Goal: Task Accomplishment & Management: Use online tool/utility

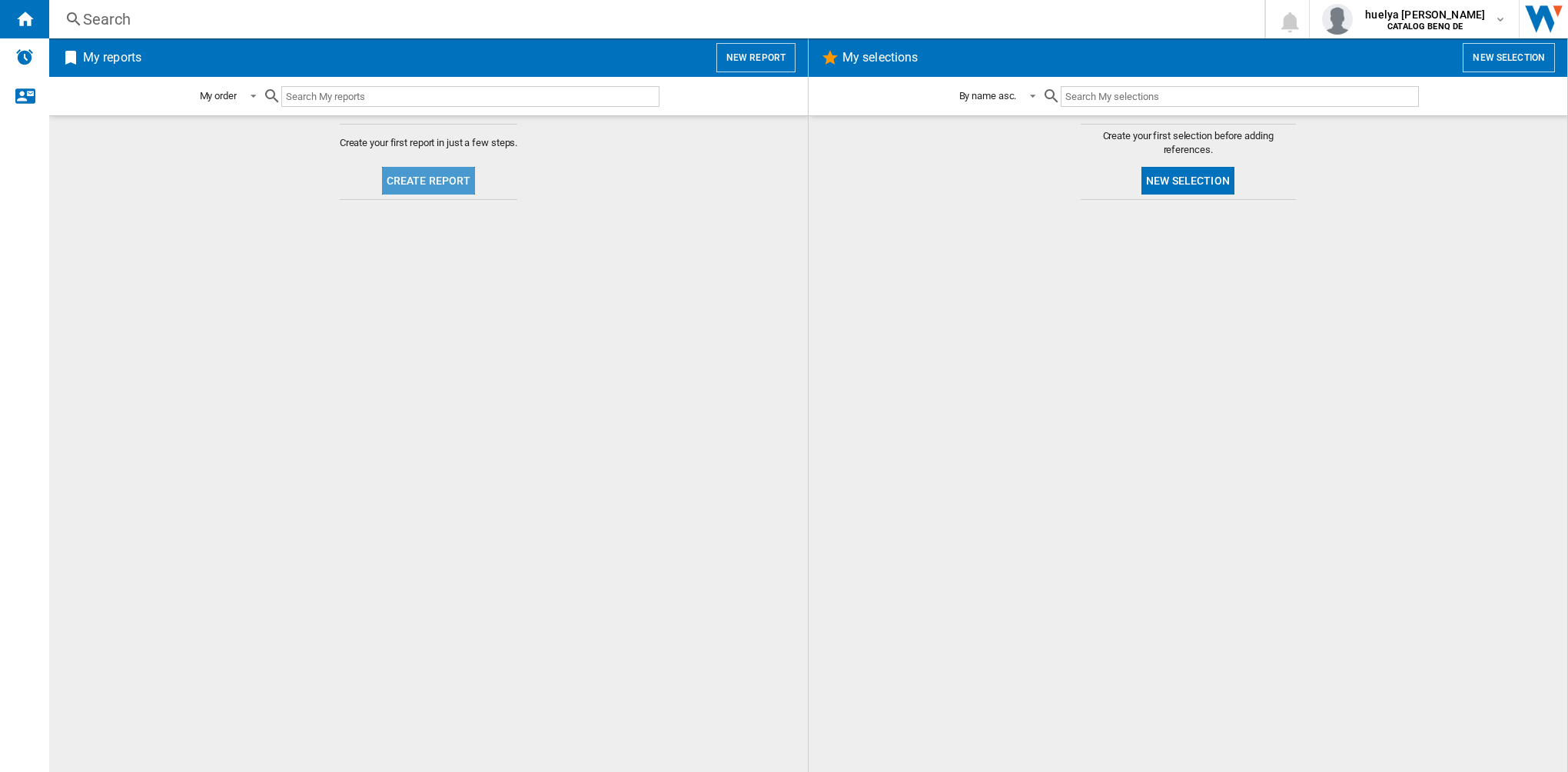
click at [434, 185] on button "Create report" at bounding box center [428, 181] width 94 height 28
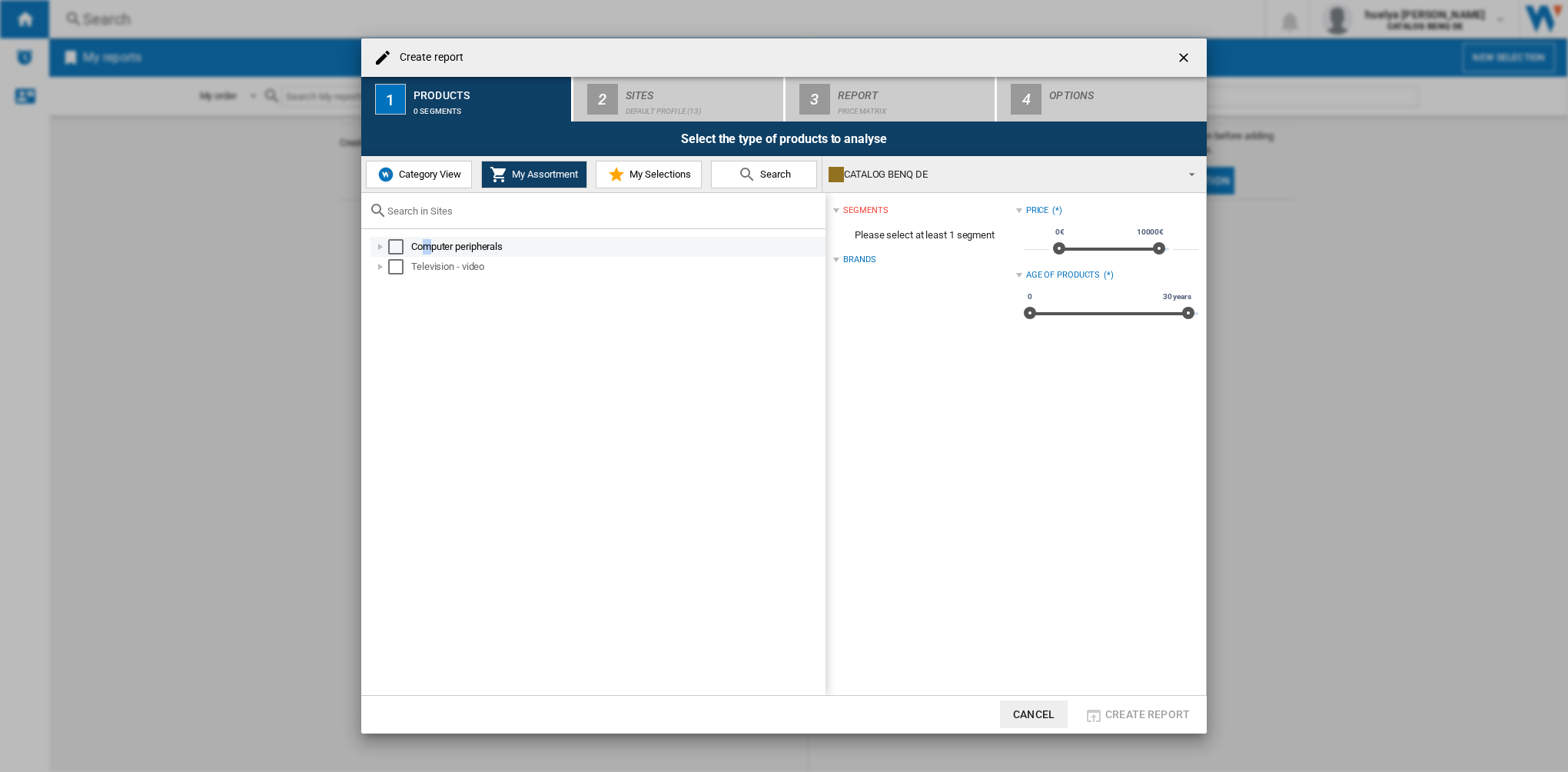
click at [430, 246] on div "Computer peripherals" at bounding box center [618, 247] width 412 height 15
click at [395, 241] on div "Select" at bounding box center [396, 247] width 15 height 15
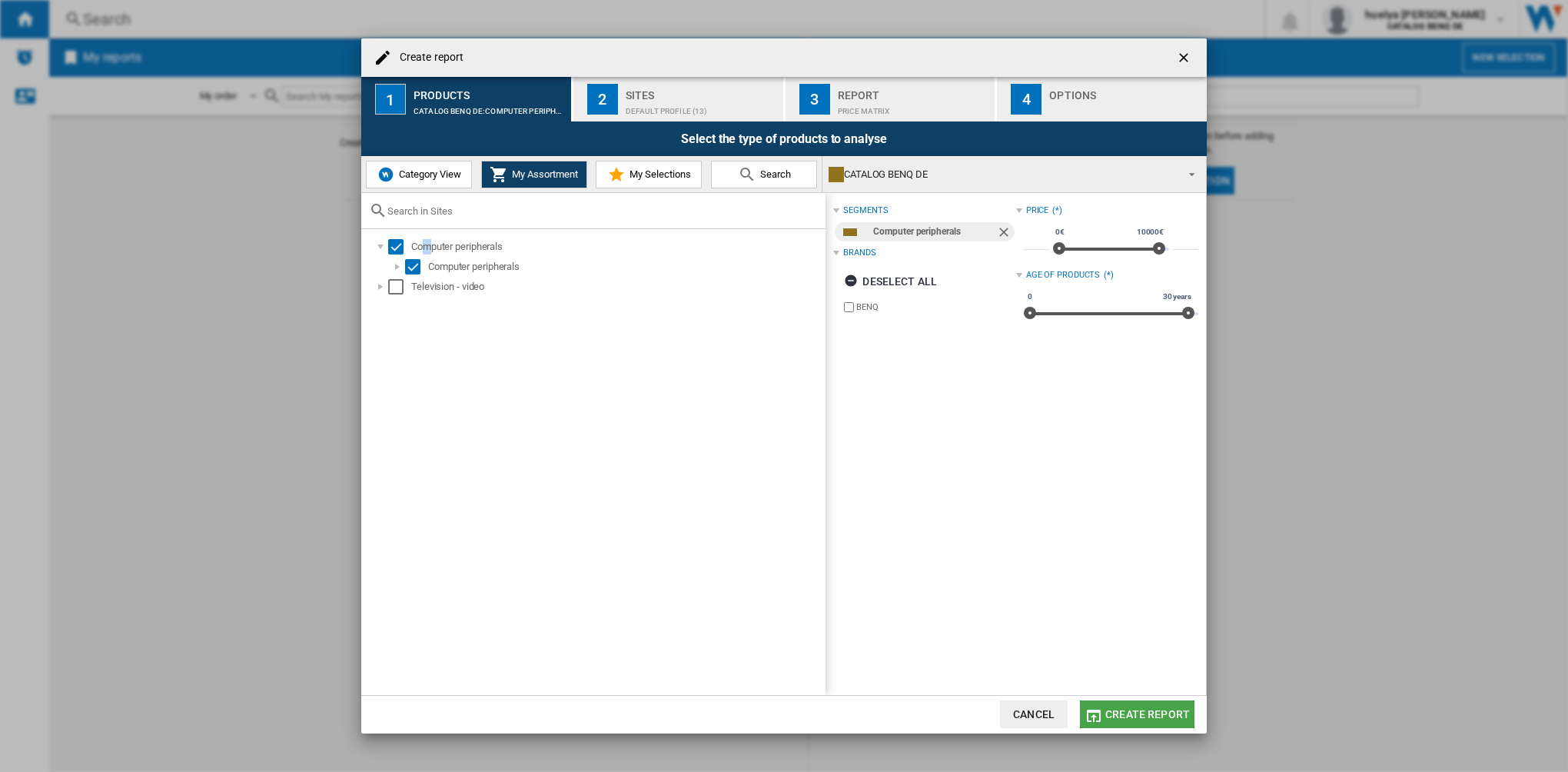
click at [1159, 709] on span "Create report" at bounding box center [1148, 713] width 85 height 12
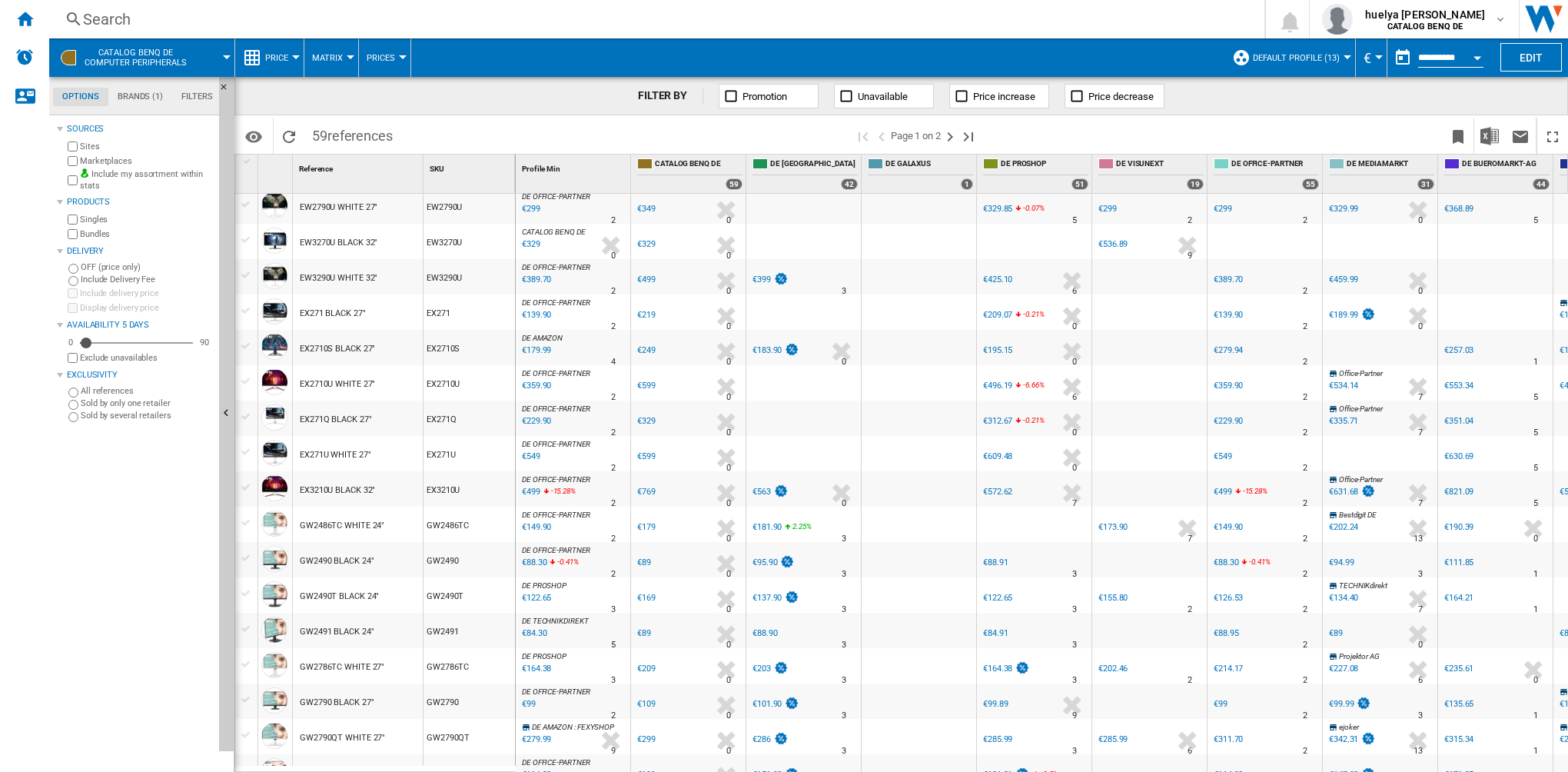
scroll to position [538, 0]
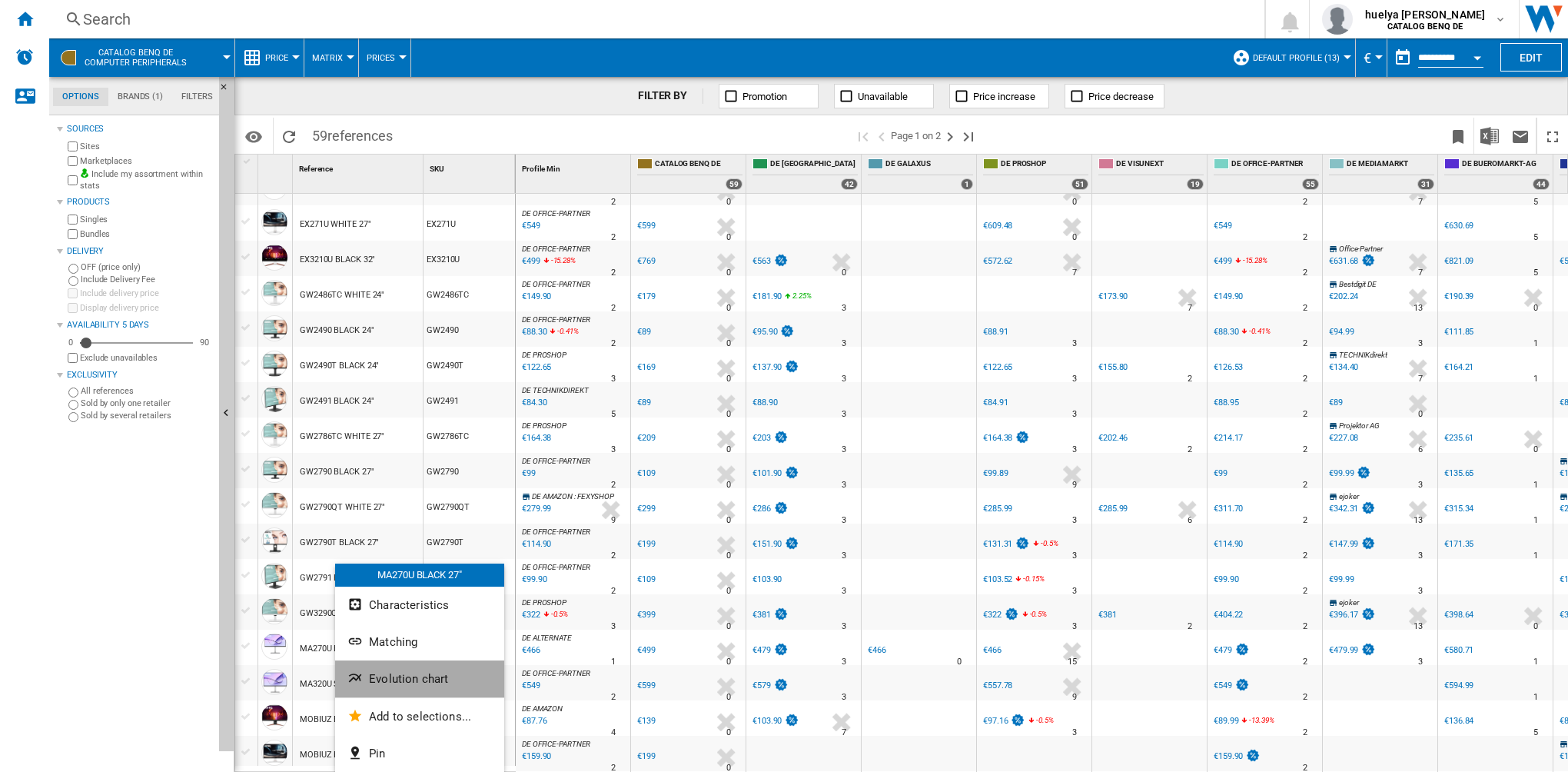
click at [405, 683] on span "Evolution chart" at bounding box center [408, 679] width 79 height 14
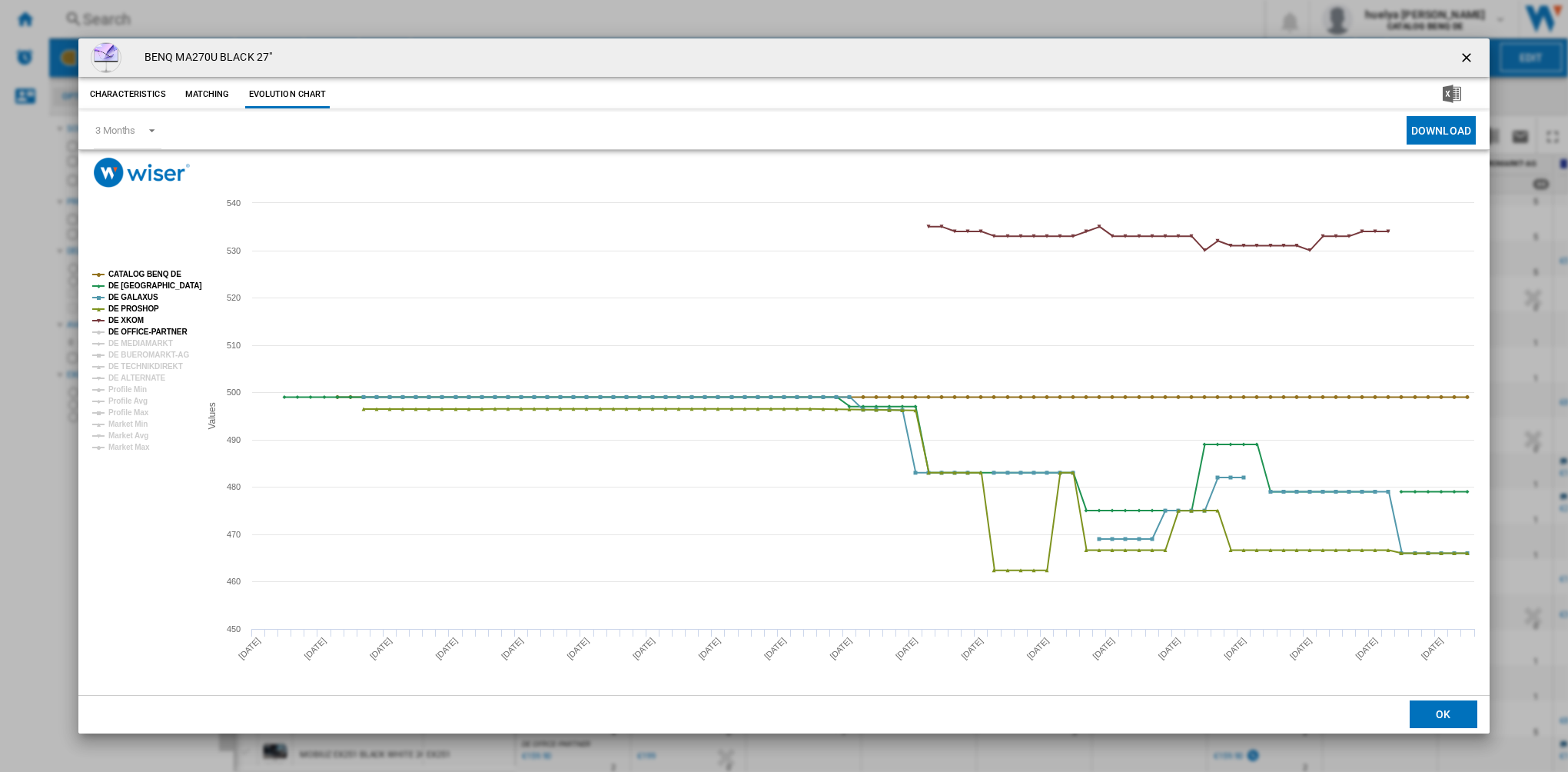
click at [126, 330] on tspan "DE OFFICE-PARTNER" at bounding box center [148, 332] width 79 height 8
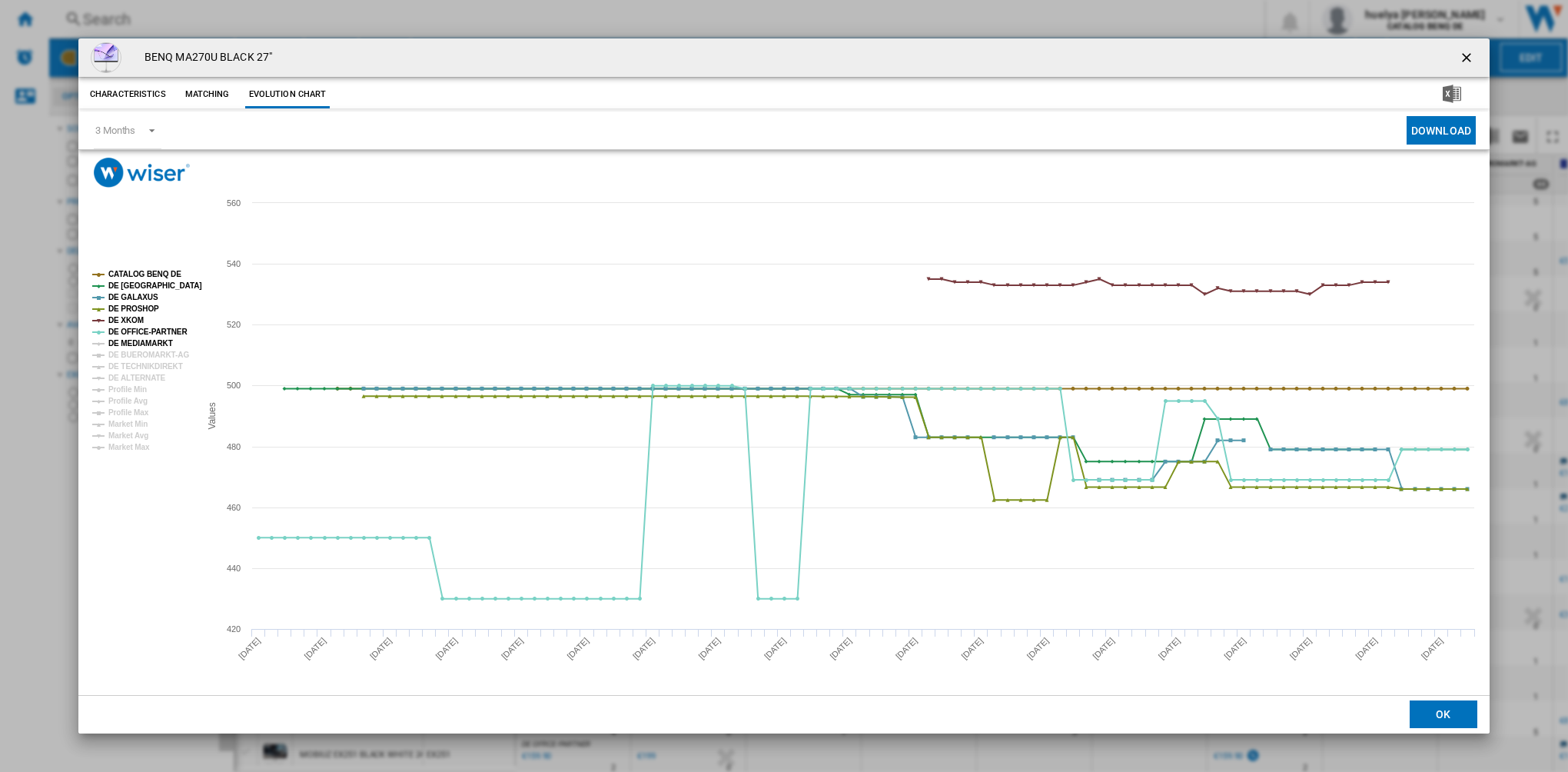
click at [126, 344] on tspan "DE MEDIAMARKT" at bounding box center [141, 344] width 64 height 8
click at [132, 354] on tspan "DE BUEROMARKT-AG" at bounding box center [148, 355] width 81 height 8
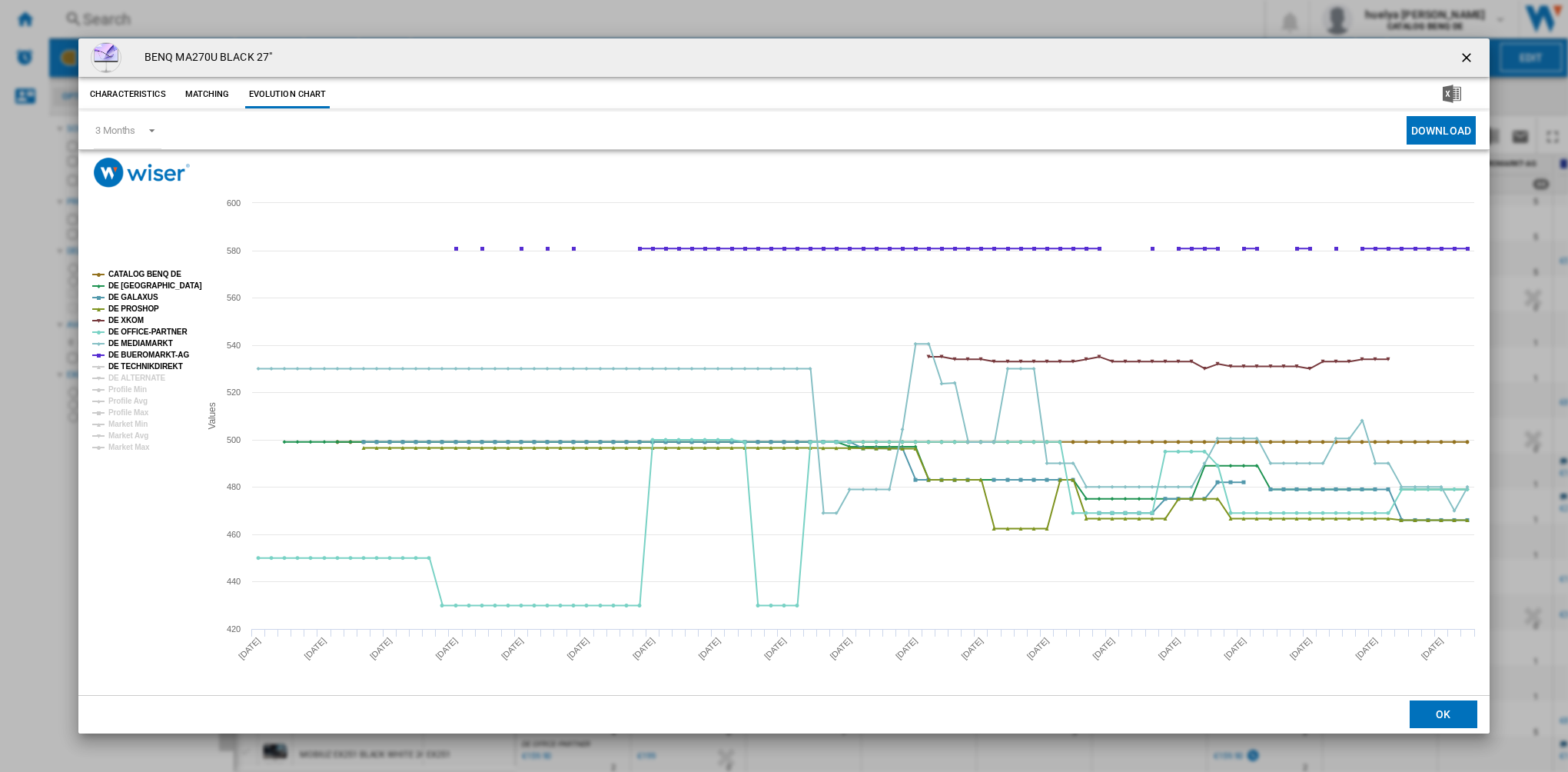
click at [135, 370] on tspan "DE TECHNIKDIREKT" at bounding box center [146, 366] width 75 height 8
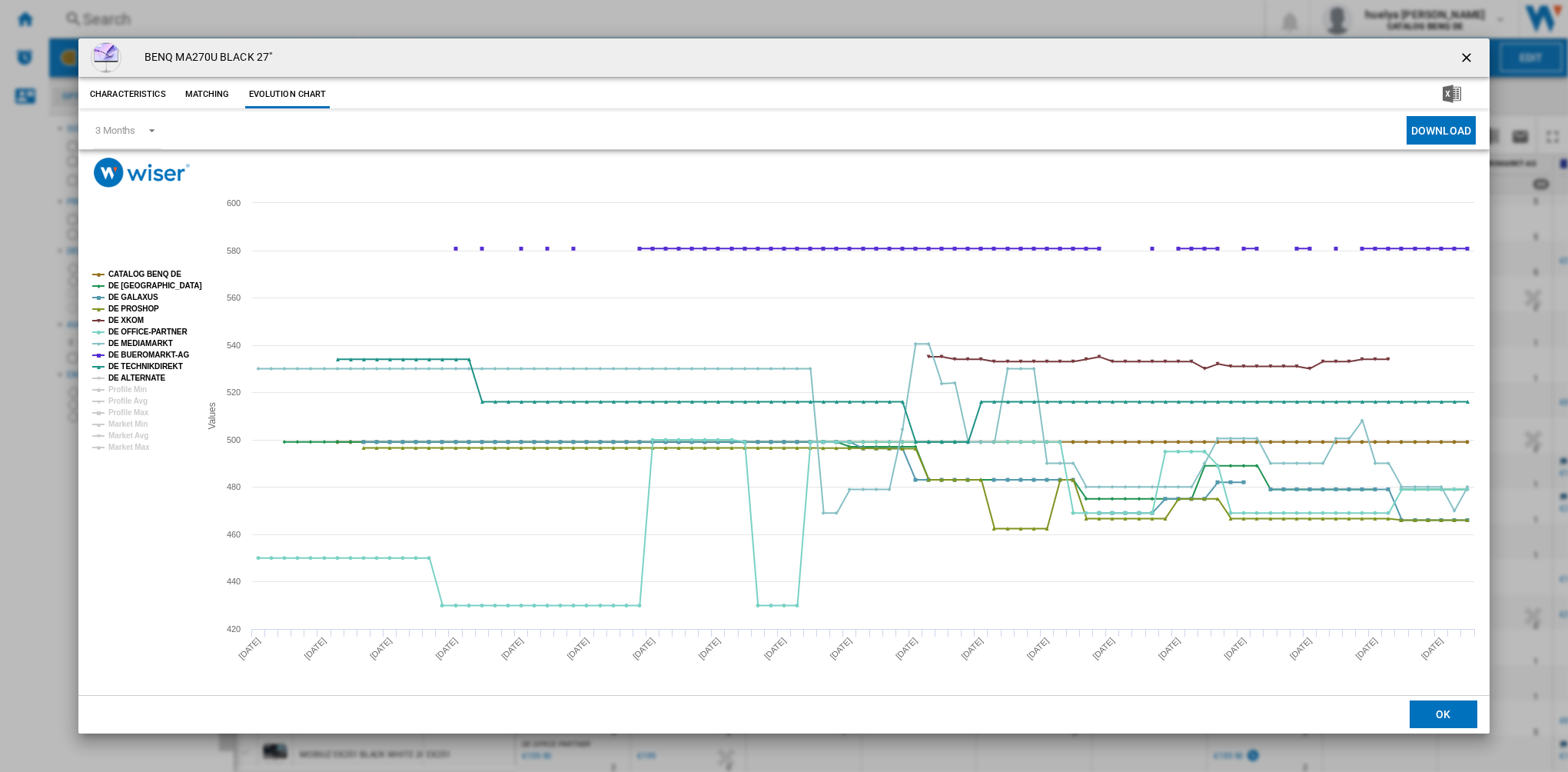
click at [132, 376] on tspan "DE ALTERNATE" at bounding box center [137, 378] width 58 height 8
click at [135, 283] on tspan "DE [GEOGRAPHIC_DATA]" at bounding box center [155, 286] width 94 height 8
click at [141, 295] on tspan "DE GALAXUS" at bounding box center [133, 297] width 50 height 8
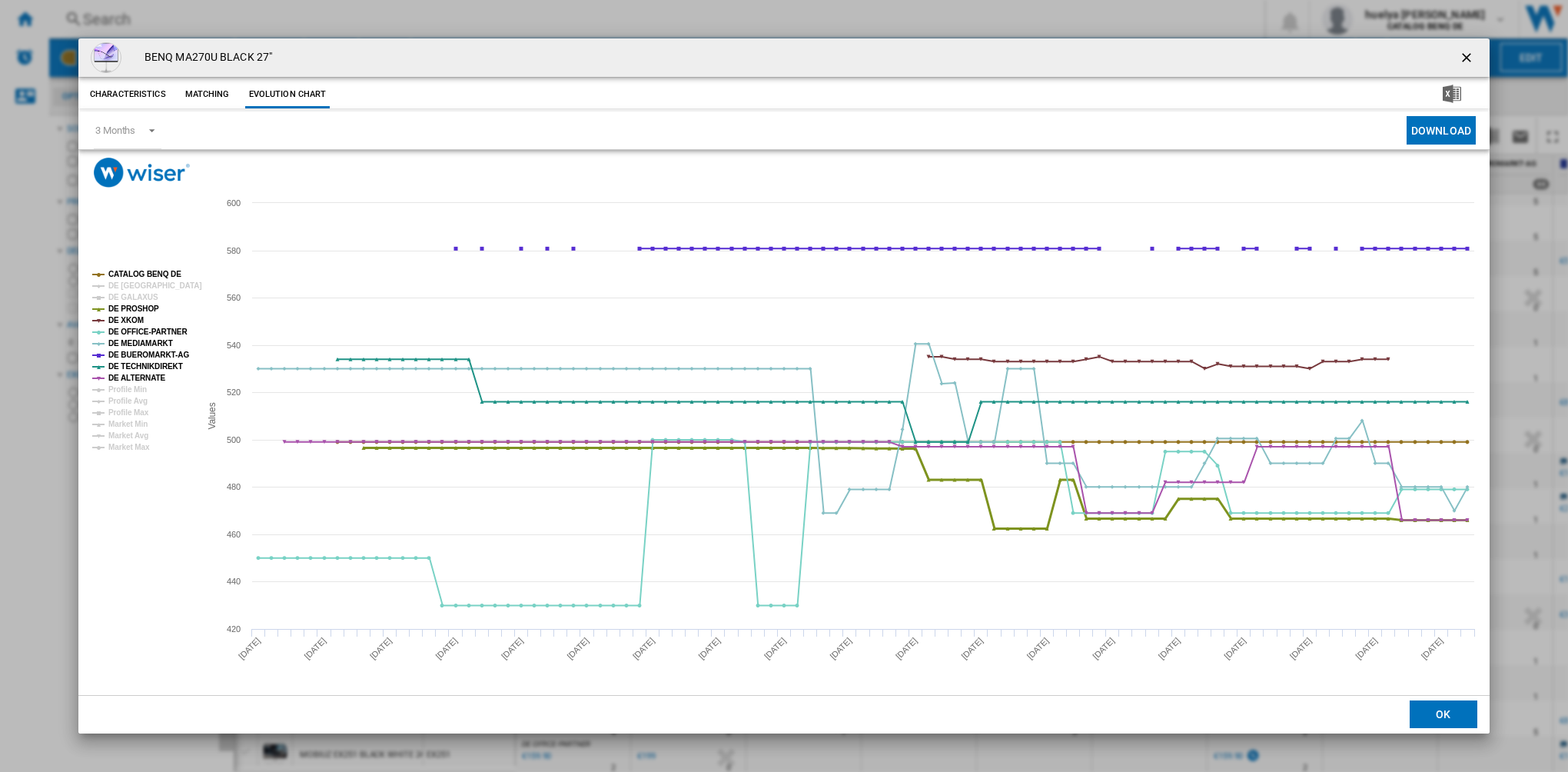
click at [134, 311] on tspan "DE PROSHOP" at bounding box center [134, 309] width 51 height 8
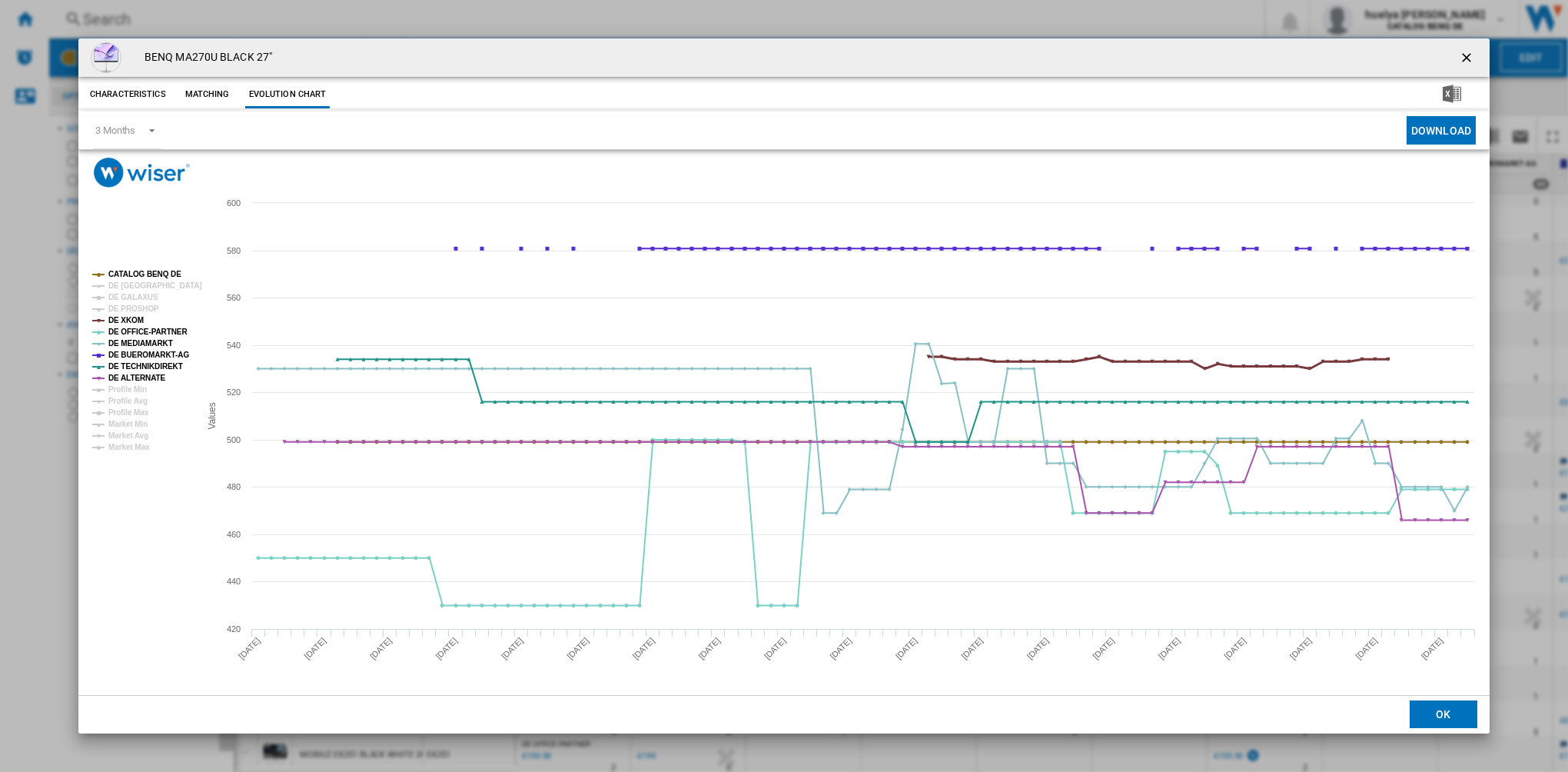
click at [135, 320] on tspan "DE XKOM" at bounding box center [126, 320] width 36 height 8
click at [1472, 55] on ng-md-icon "getI18NText('BUTTONS.CLOSE_DIALOG')" at bounding box center [1469, 59] width 19 height 19
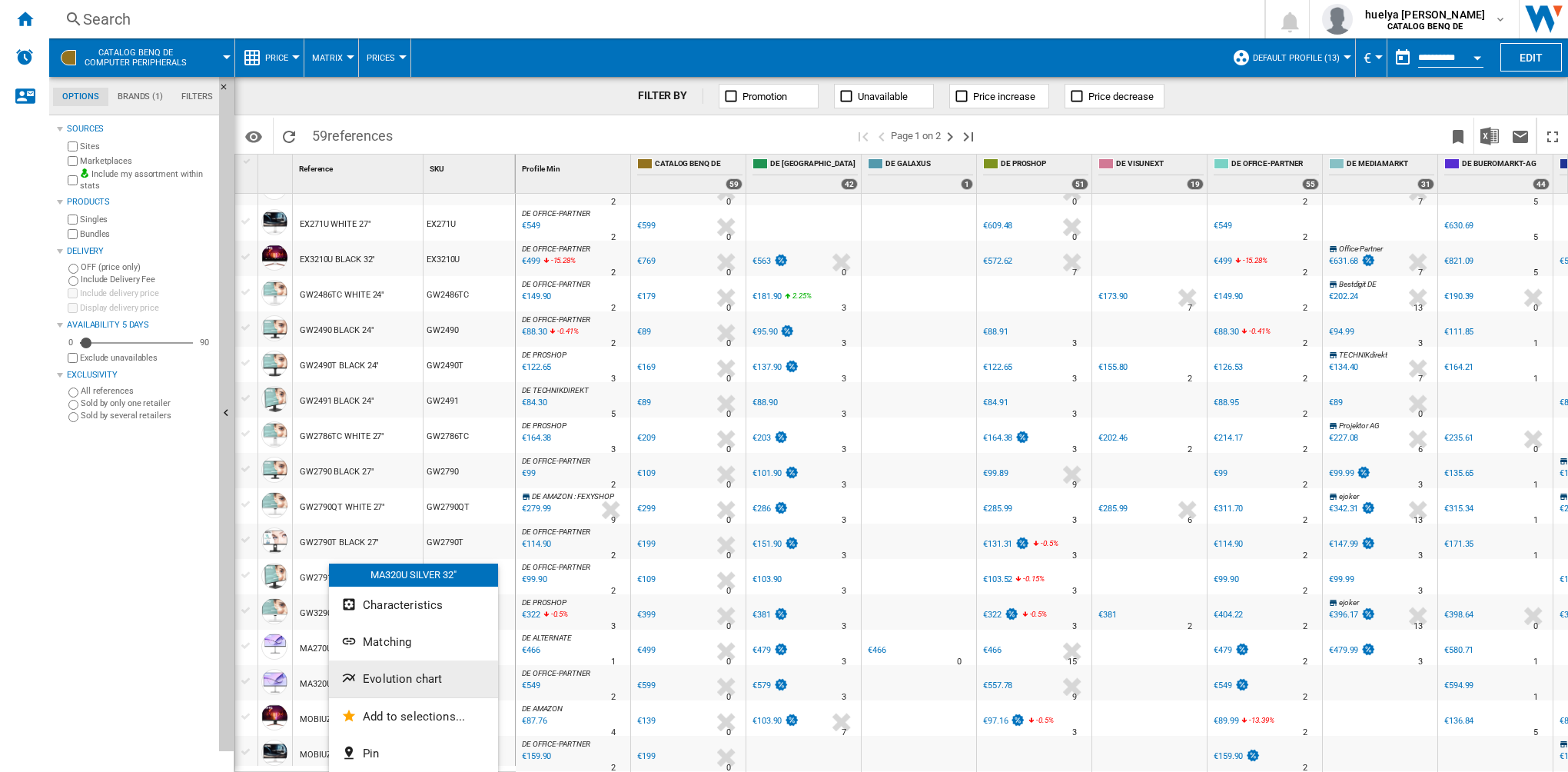
click at [385, 675] on span "Evolution chart" at bounding box center [402, 679] width 79 height 14
